Goal: Find specific page/section: Find specific page/section

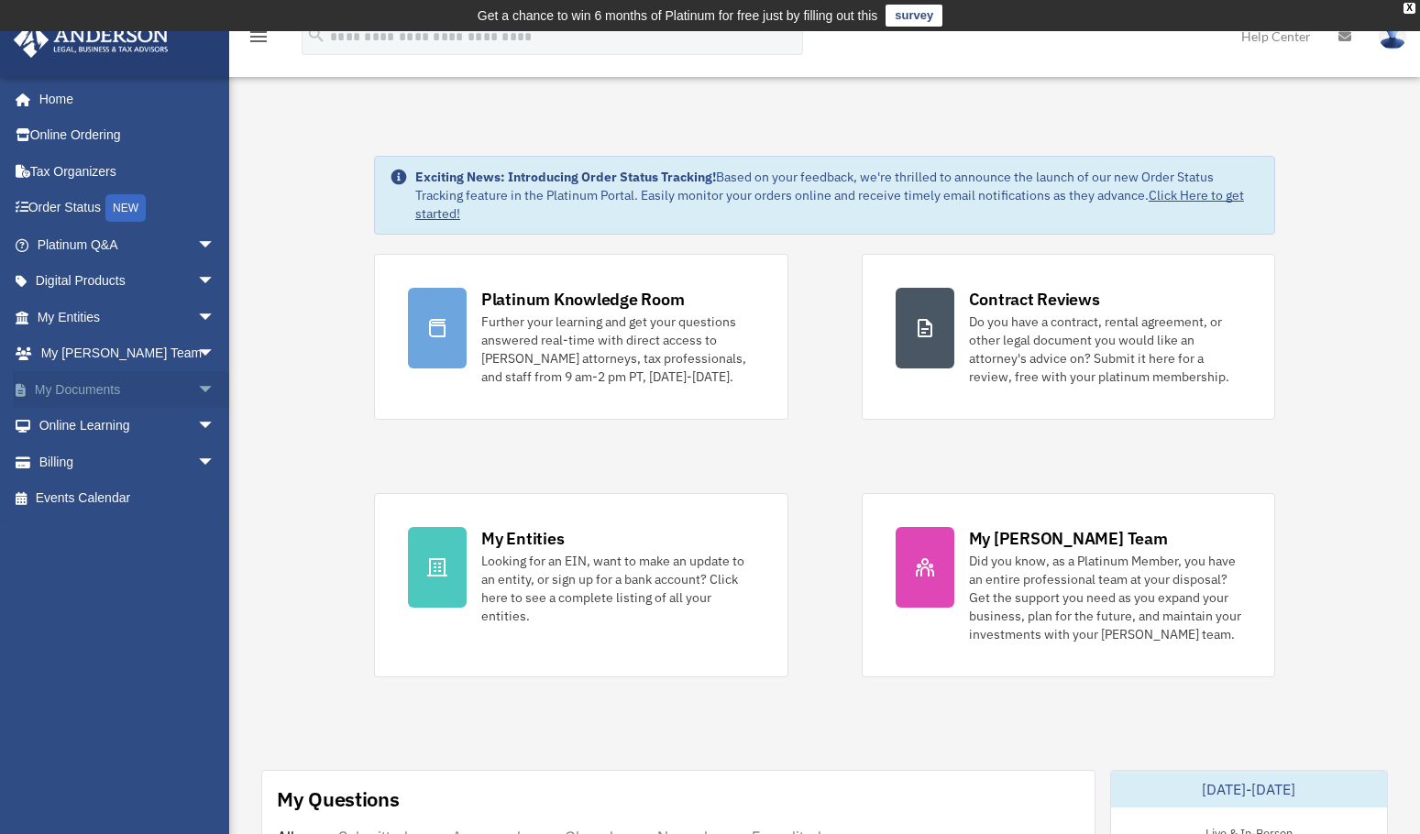
click at [201, 392] on span "arrow_drop_down" at bounding box center [215, 390] width 37 height 38
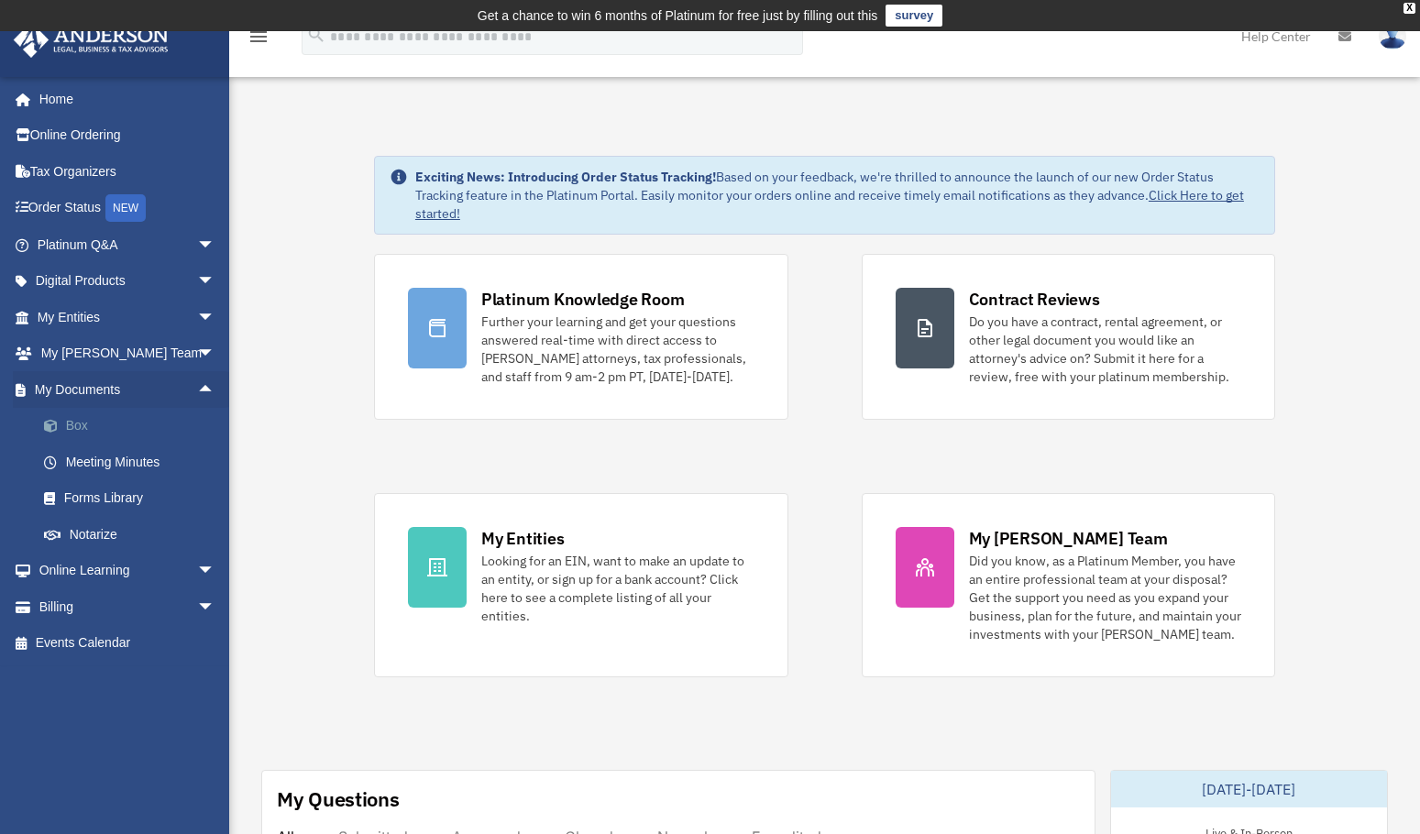
click at [86, 423] on link "Box" at bounding box center [134, 426] width 217 height 37
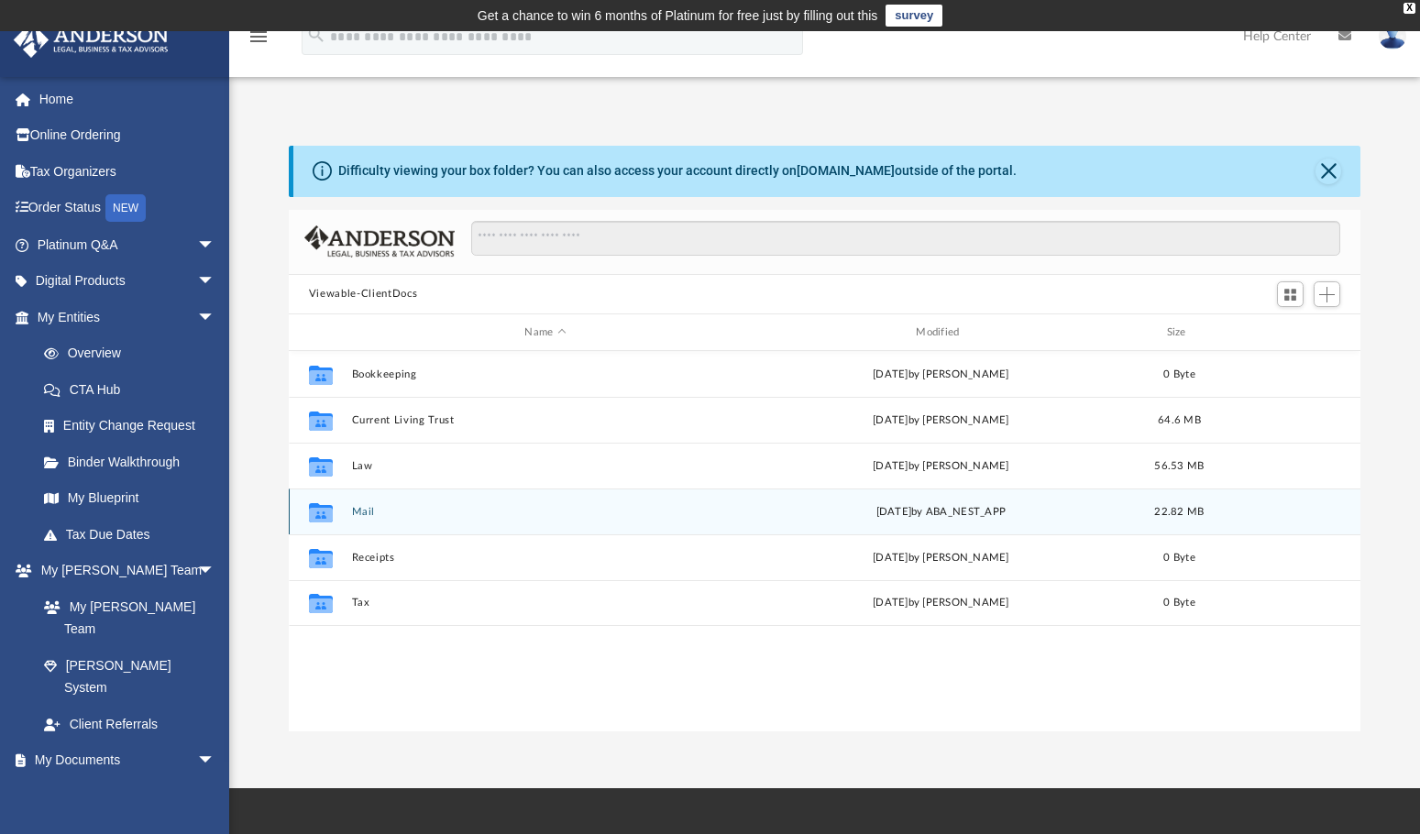
scroll to position [403, 1058]
click at [365, 513] on button "Mail" at bounding box center [545, 512] width 388 height 12
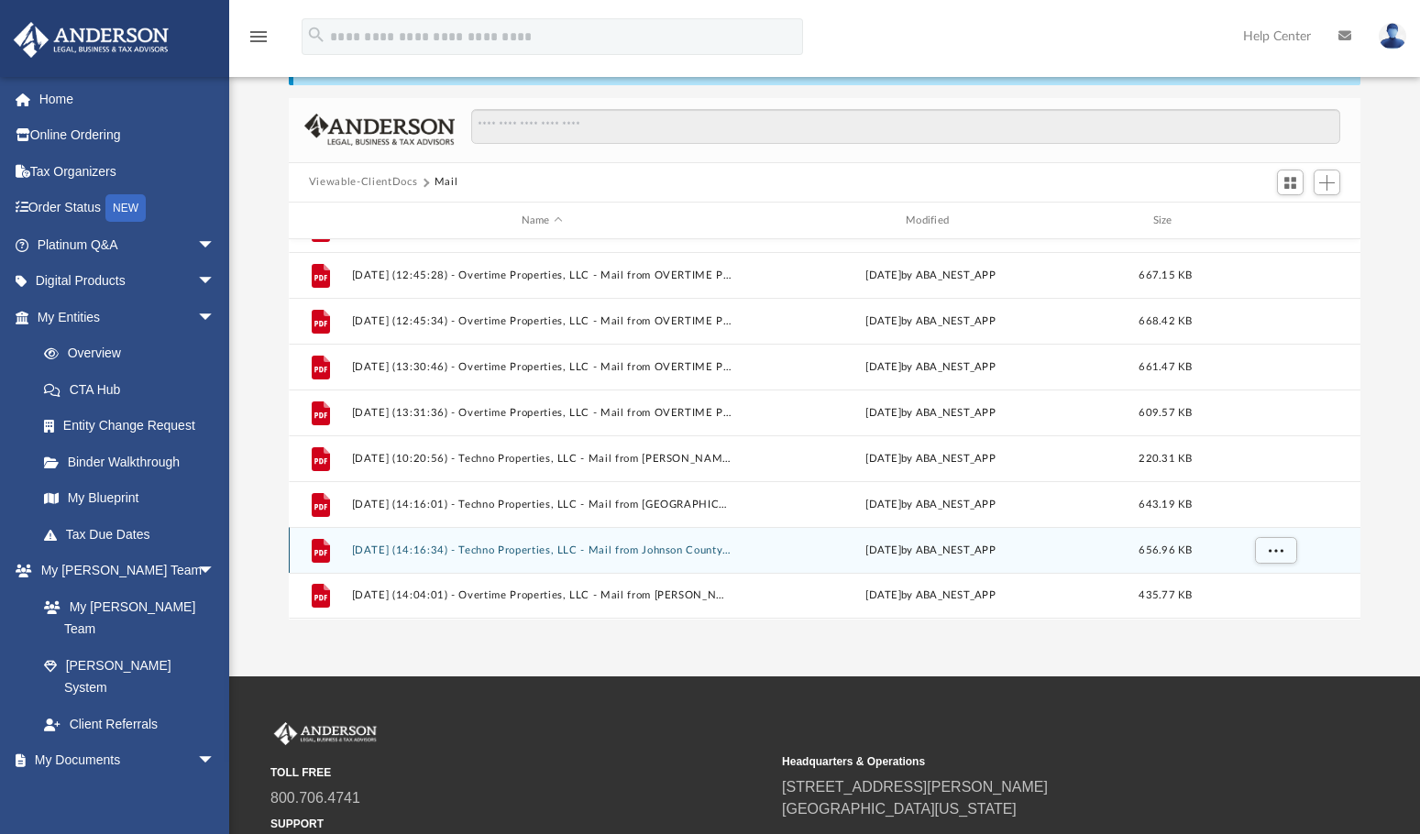
scroll to position [183, 0]
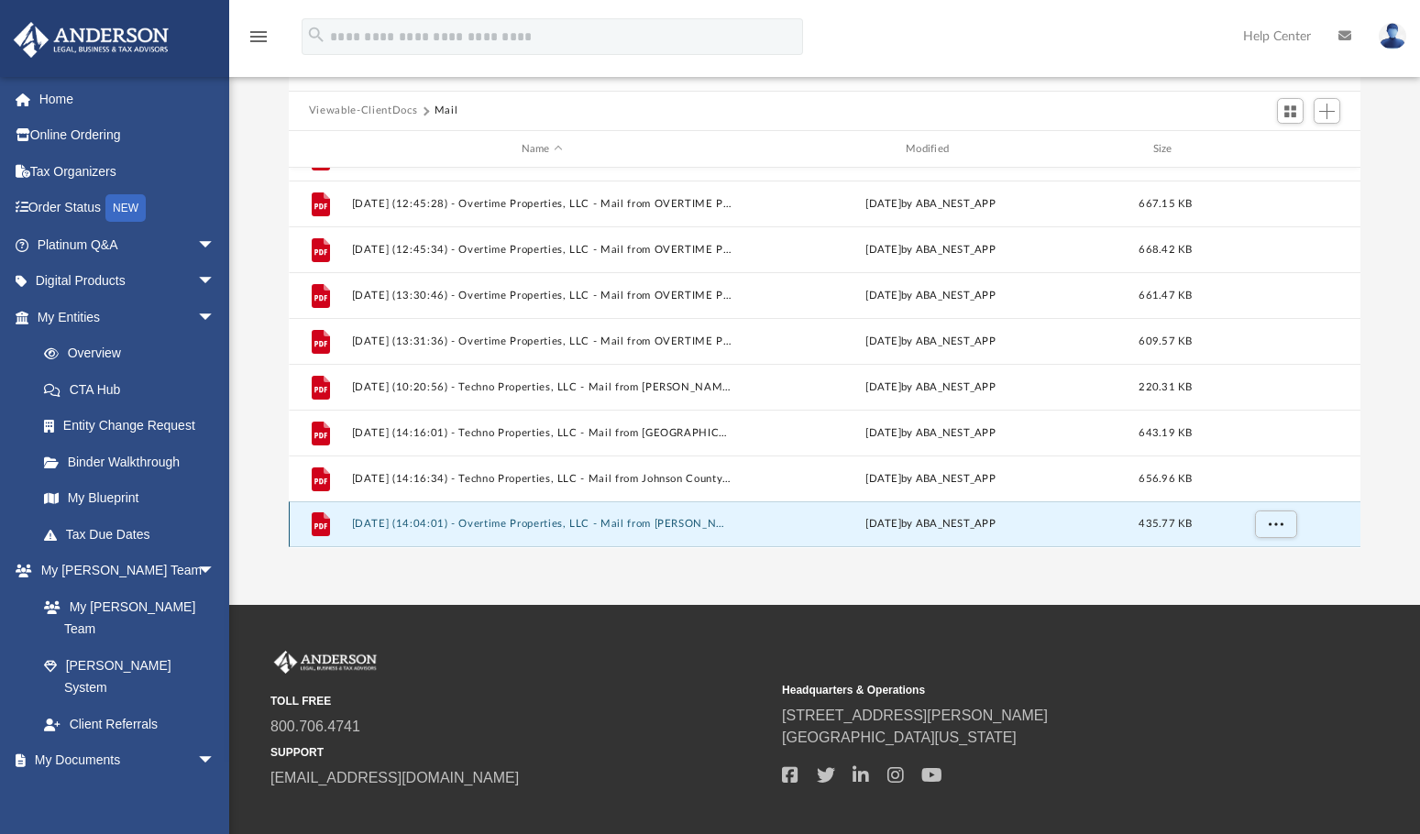
click at [557, 521] on button "2025.09.23 (14:04:01) - Overtime Properties, LLC - Mail from David Lemons.pdf" at bounding box center [541, 525] width 381 height 12
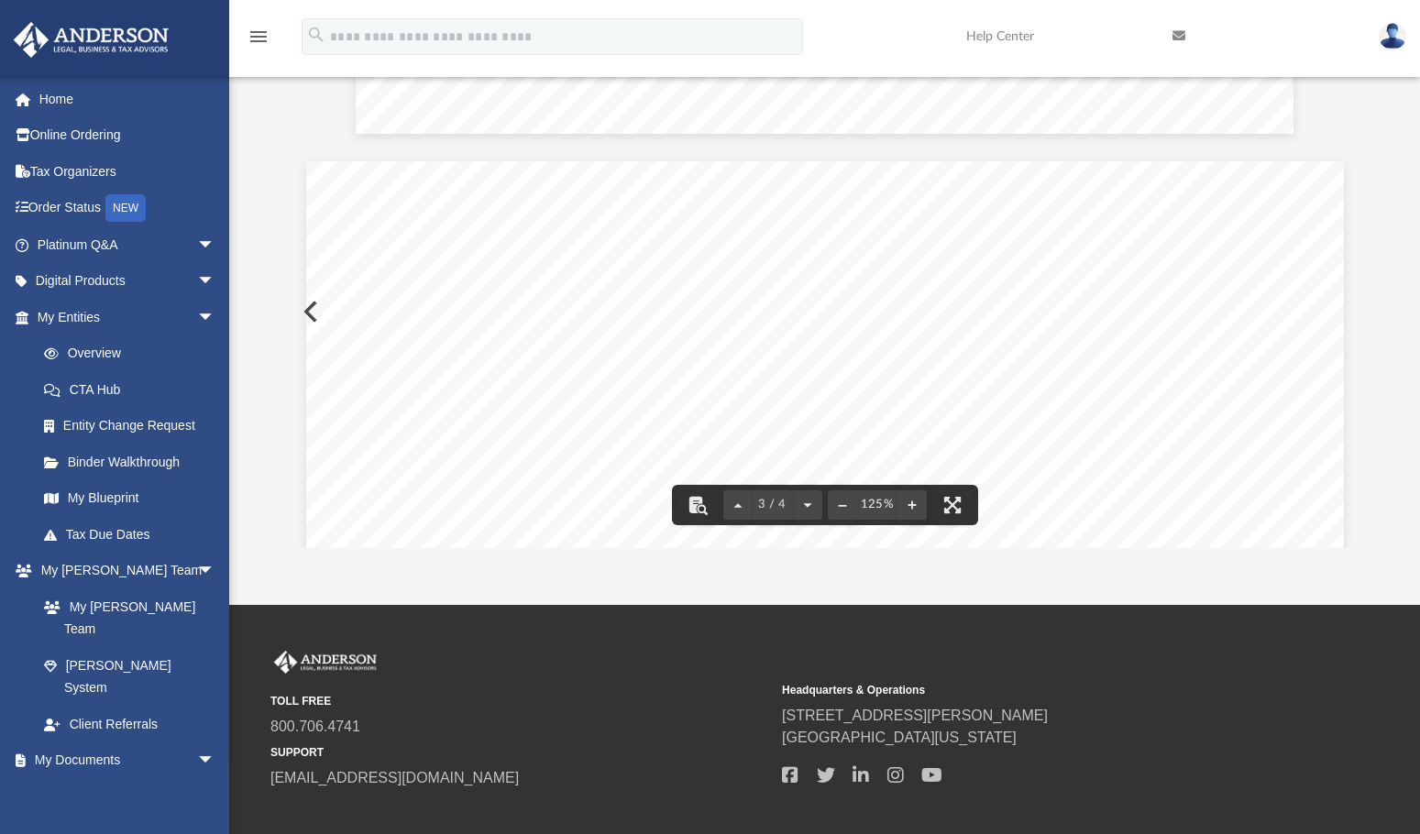
scroll to position [2382, 0]
